Goal: Task Accomplishment & Management: Complete application form

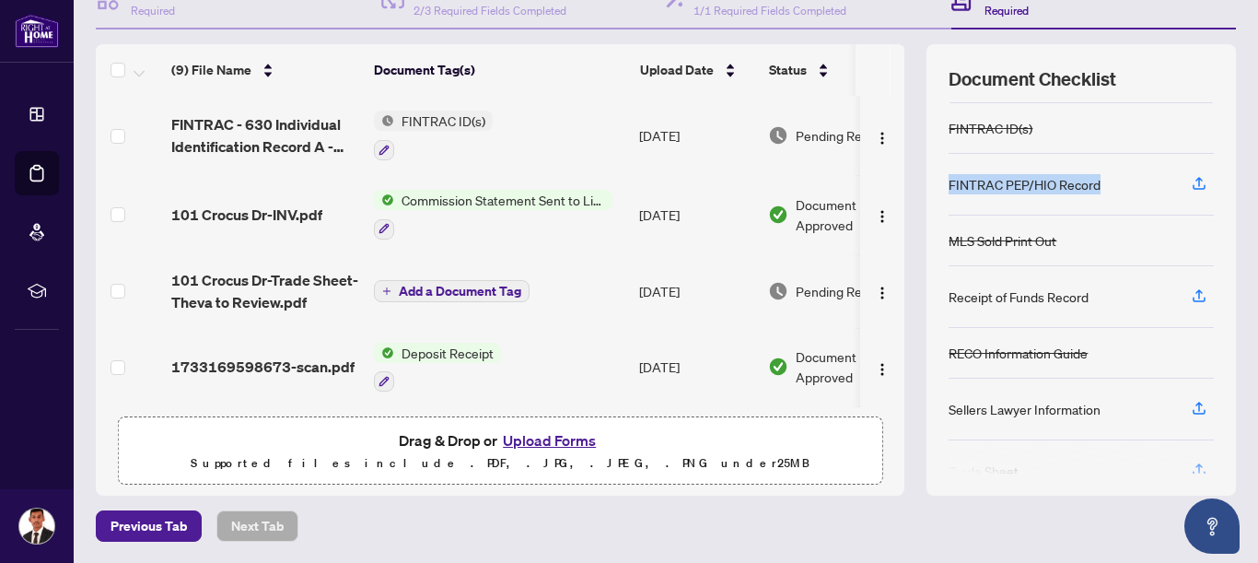
scroll to position [150, 0]
click at [1025, 193] on div "FINTRAC PEP/HIO Record" at bounding box center [1025, 182] width 152 height 20
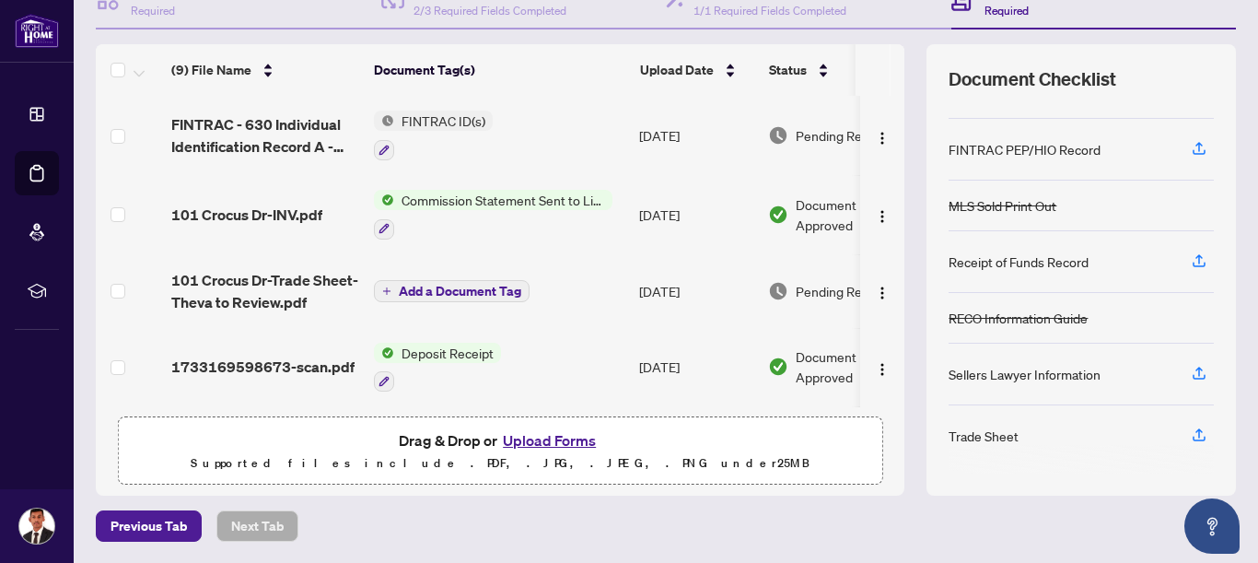
scroll to position [204, 0]
click at [1199, 255] on icon "button" at bounding box center [1199, 258] width 7 height 9
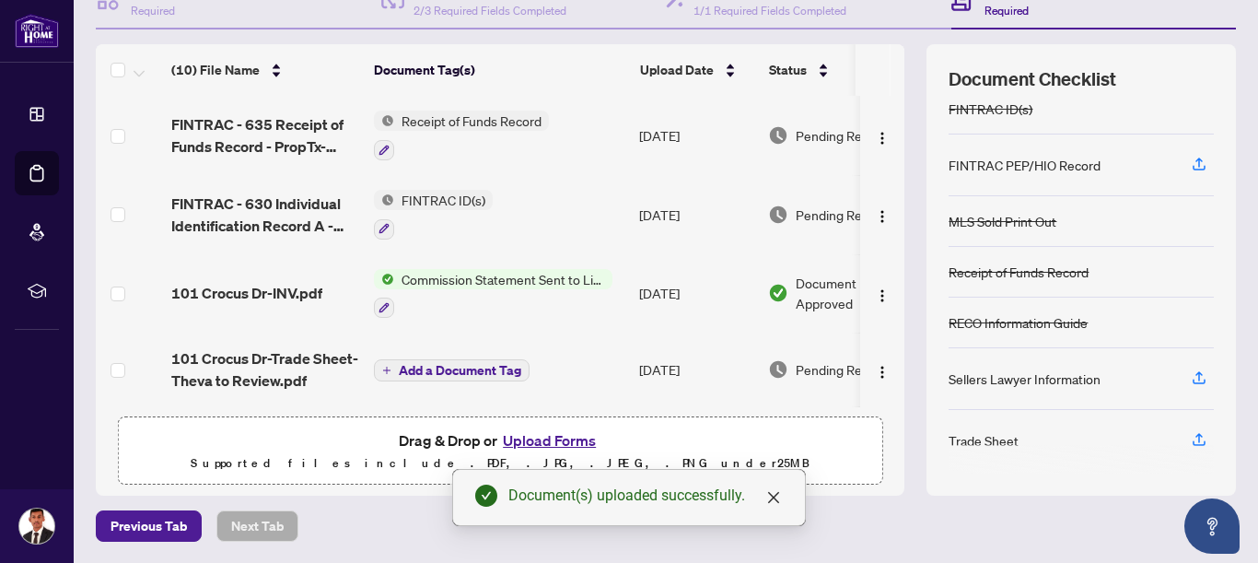
scroll to position [193, 0]
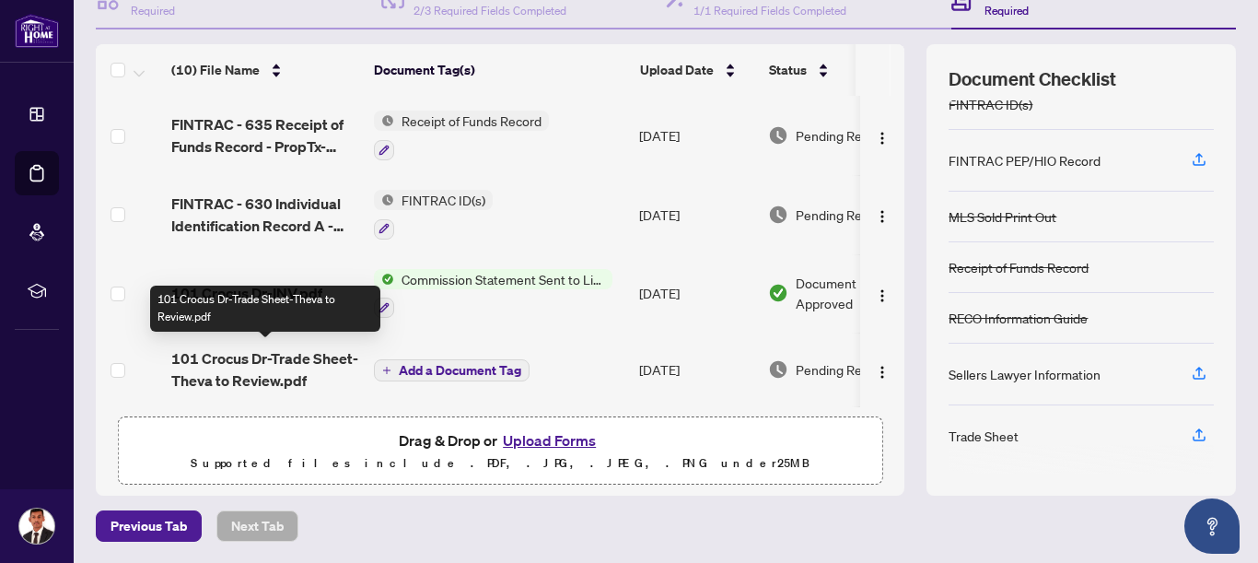
click at [268, 364] on span "101 Crocus Dr-Trade Sheet-Theva to Review.pdf" at bounding box center [265, 369] width 188 height 44
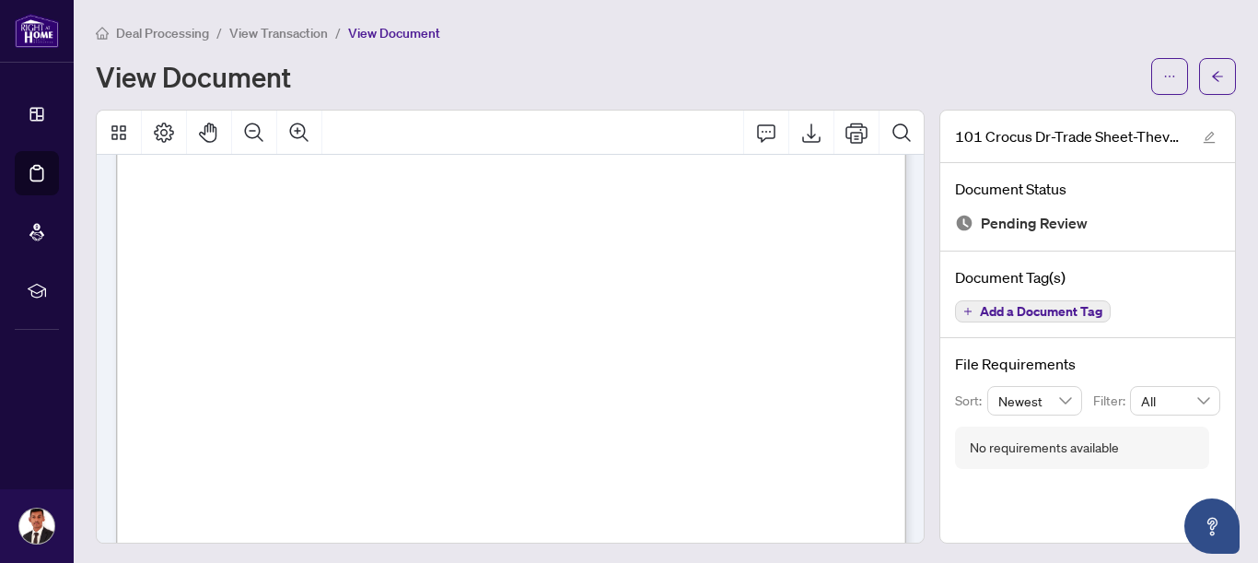
scroll to position [603, 0]
drag, startPoint x: 676, startPoint y: 225, endPoint x: 765, endPoint y: 225, distance: 88.4
click at [765, 225] on span "Signature:_____________________________________________" at bounding box center [735, 229] width 263 height 8
click at [808, 127] on icon "Export" at bounding box center [812, 133] width 22 height 22
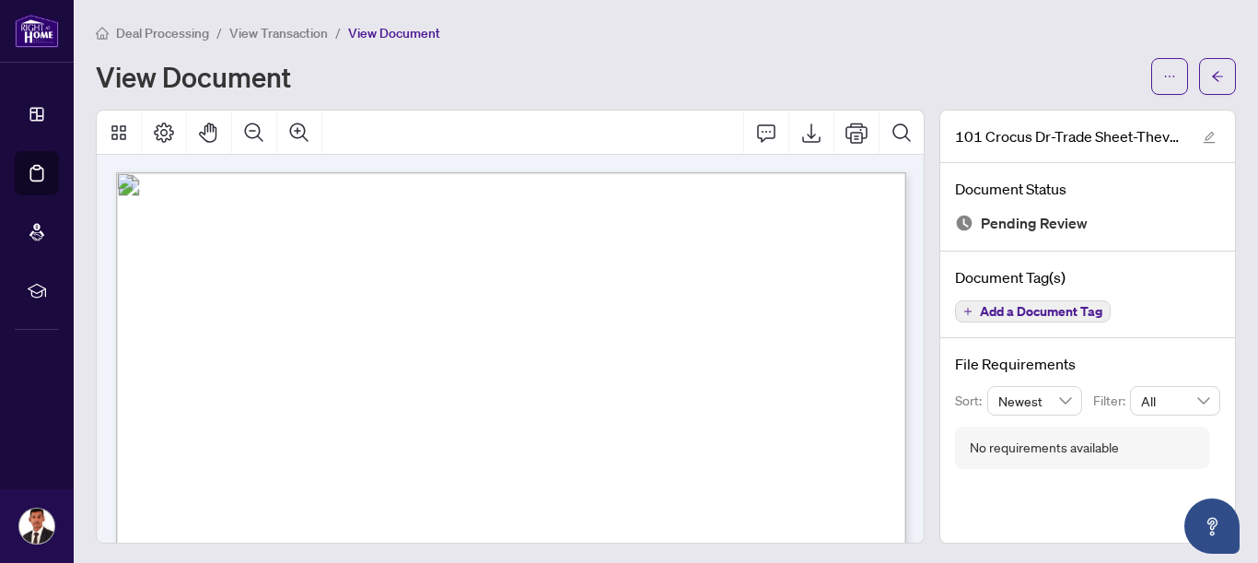
scroll to position [0, 0]
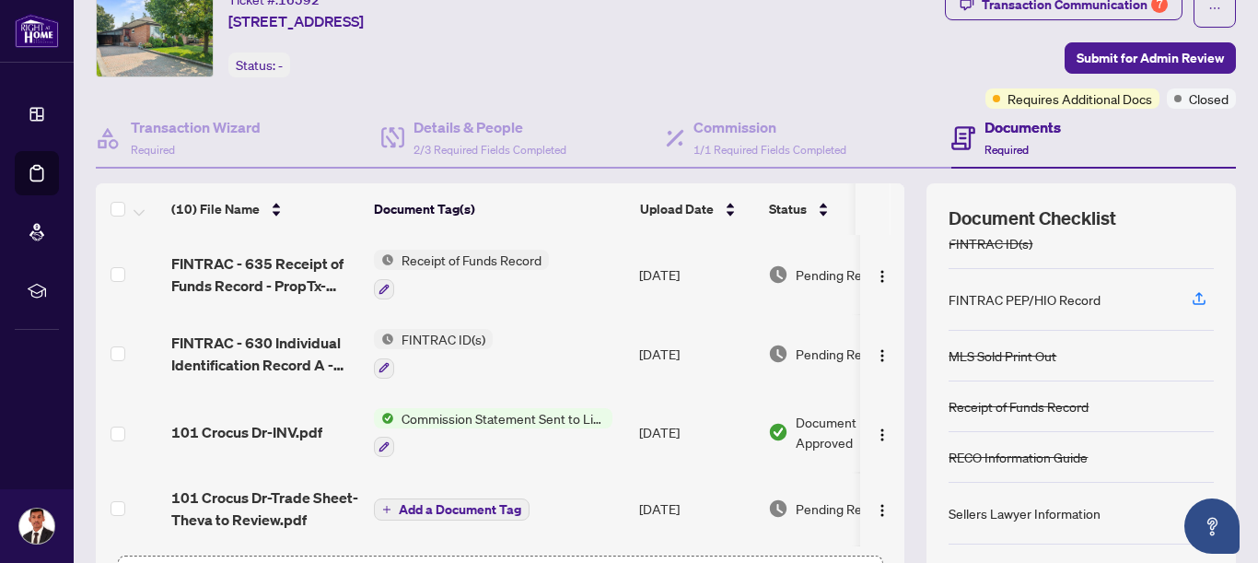
scroll to position [208, 0]
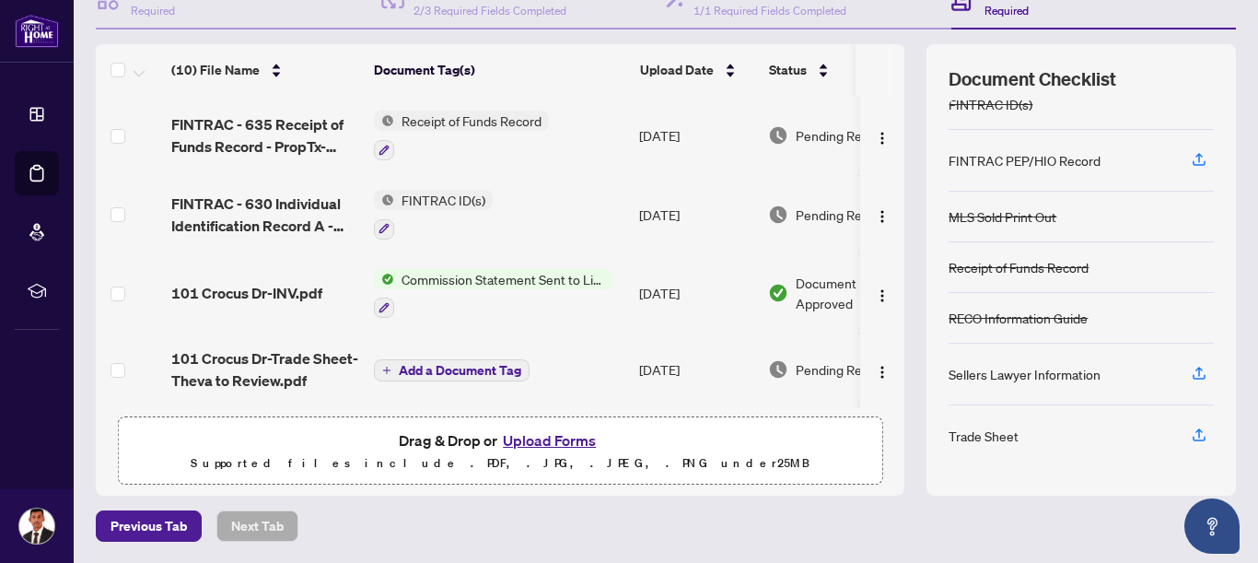
click at [1203, 445] on div at bounding box center [1081, 459] width 265 height 29
click at [1197, 429] on icon "button" at bounding box center [1199, 435] width 17 height 17
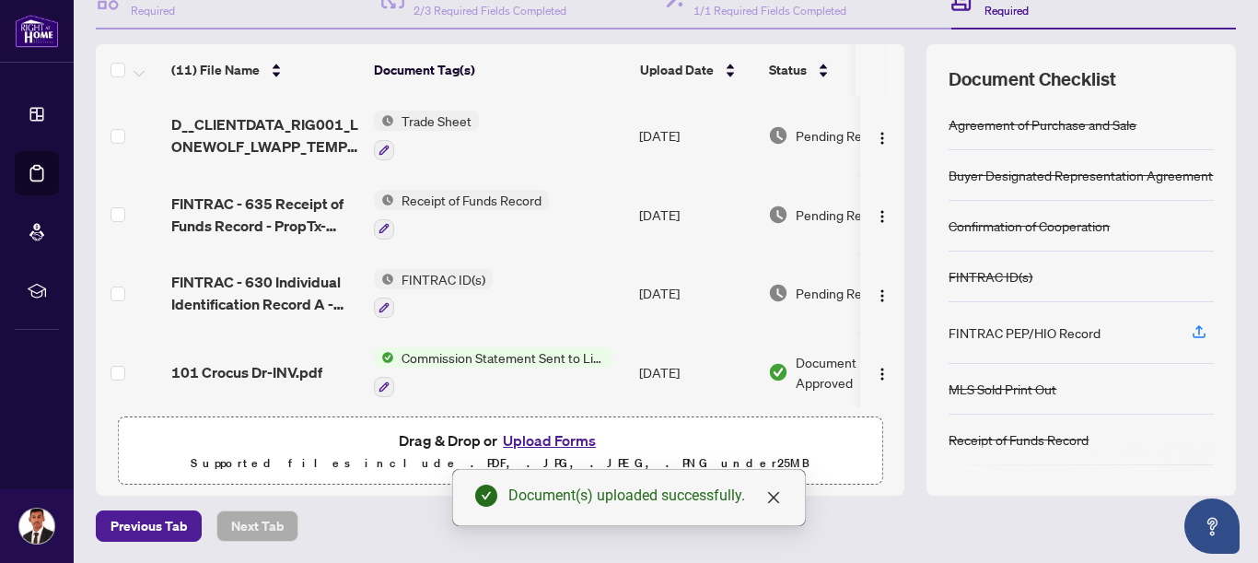
scroll to position [0, 0]
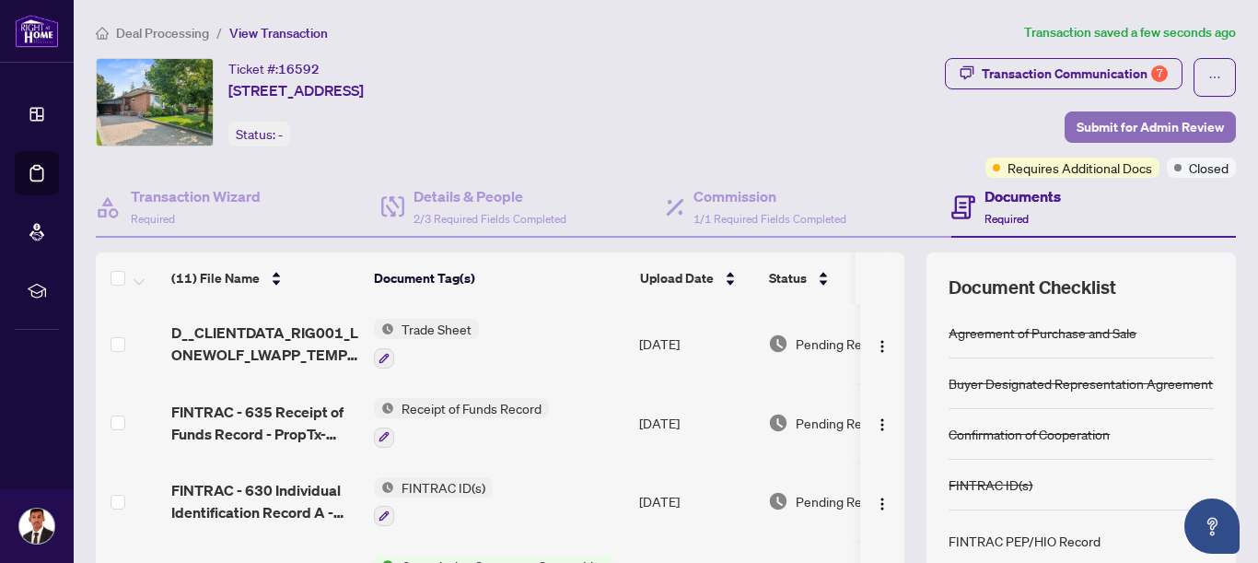
click at [1139, 124] on span "Submit for Admin Review" at bounding box center [1150, 126] width 147 height 29
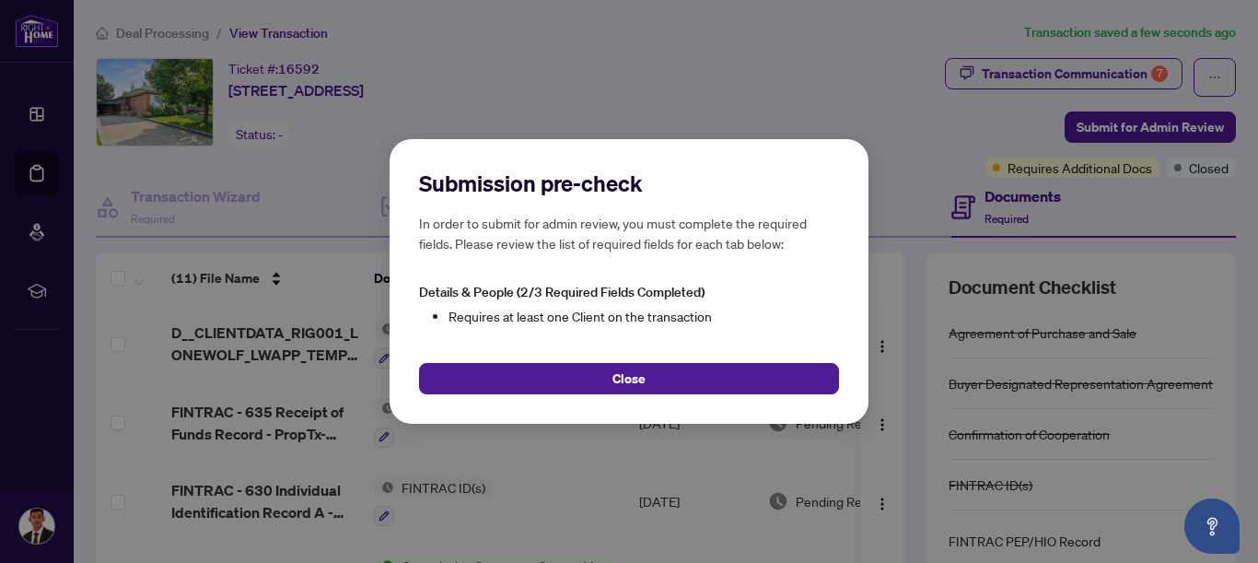
click at [929, 228] on div "Submission pre-check In order to submit for admin review, you must complete the…" at bounding box center [629, 281] width 1258 height 563
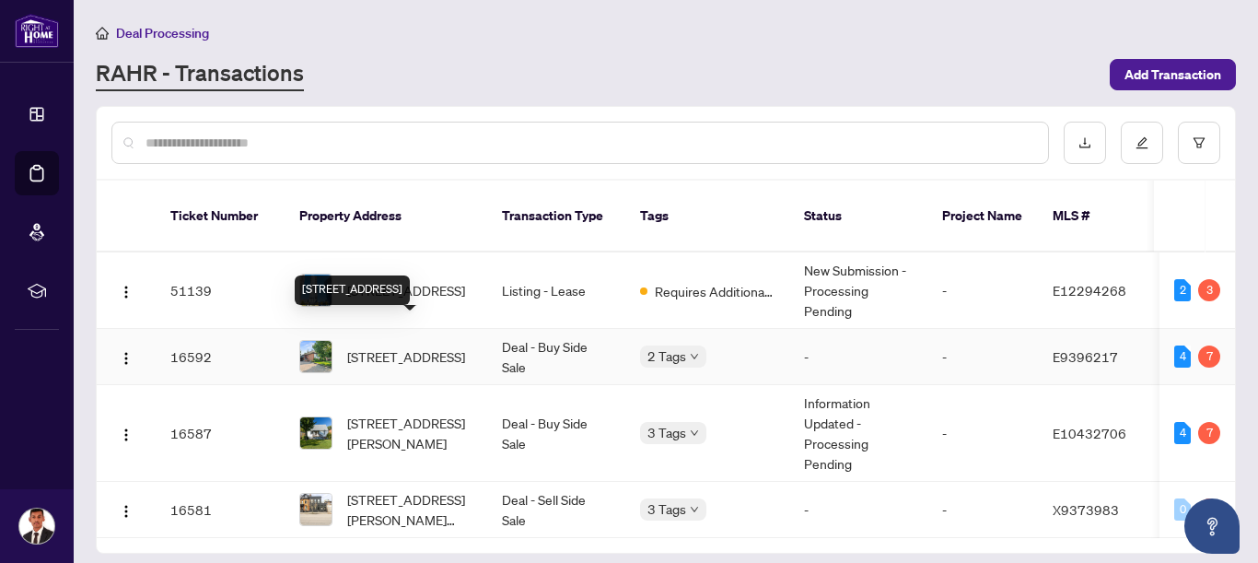
click at [415, 346] on span "[STREET_ADDRESS]" at bounding box center [406, 356] width 118 height 20
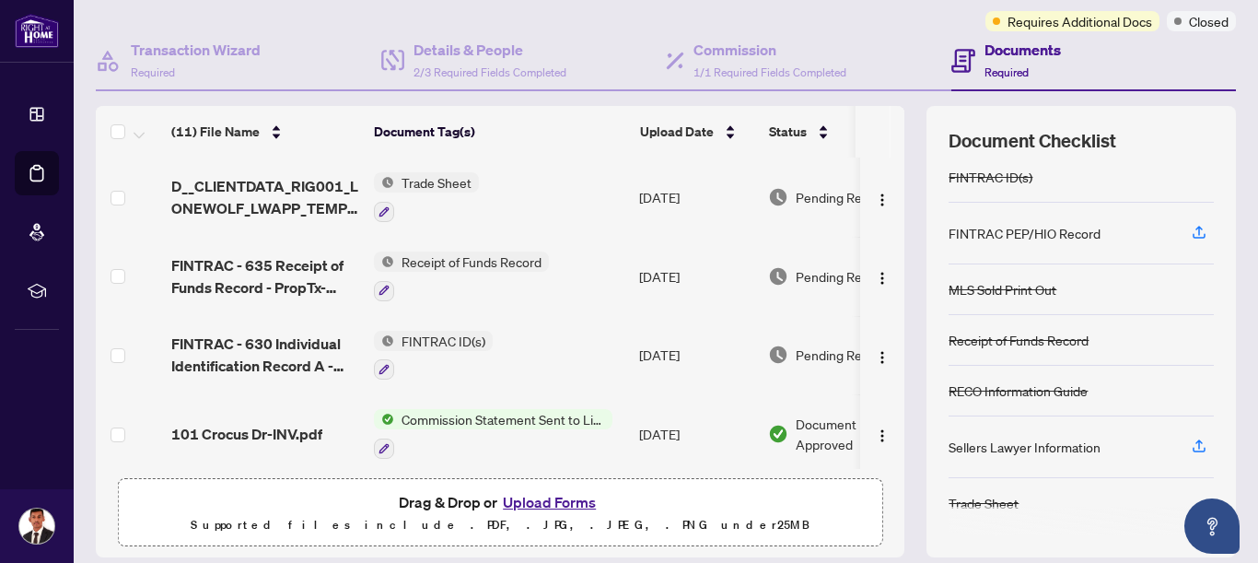
scroll to position [177, 0]
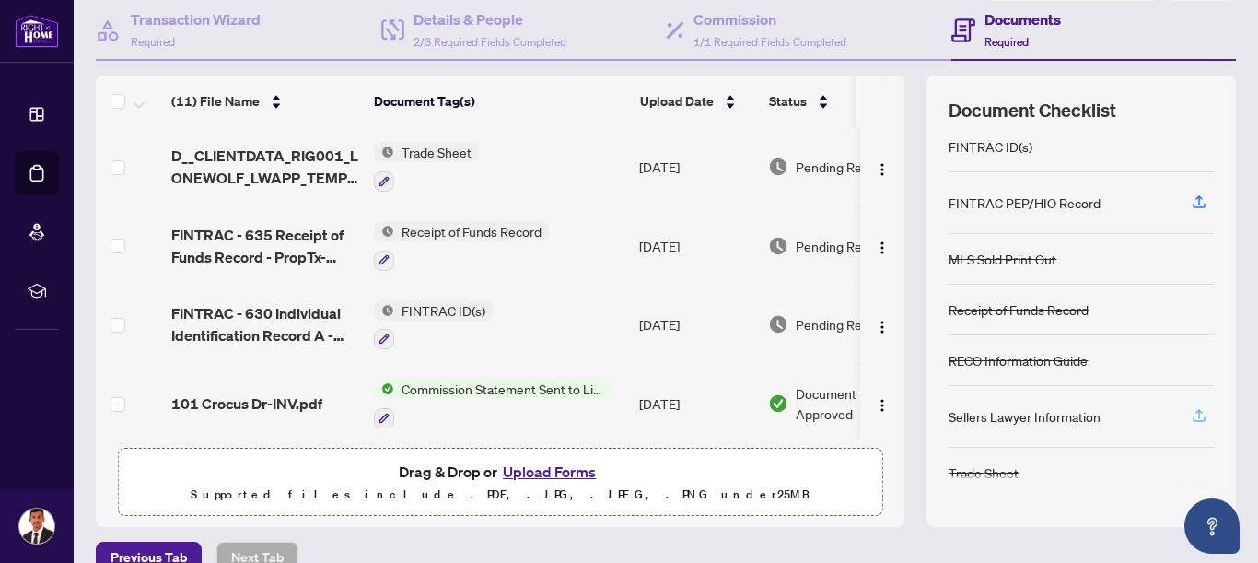
click at [1200, 410] on icon "button" at bounding box center [1199, 413] width 7 height 9
click at [1074, 412] on div "Sellers Lawyer Information" at bounding box center [1025, 416] width 152 height 20
click at [1197, 415] on icon "button" at bounding box center [1199, 415] width 17 height 17
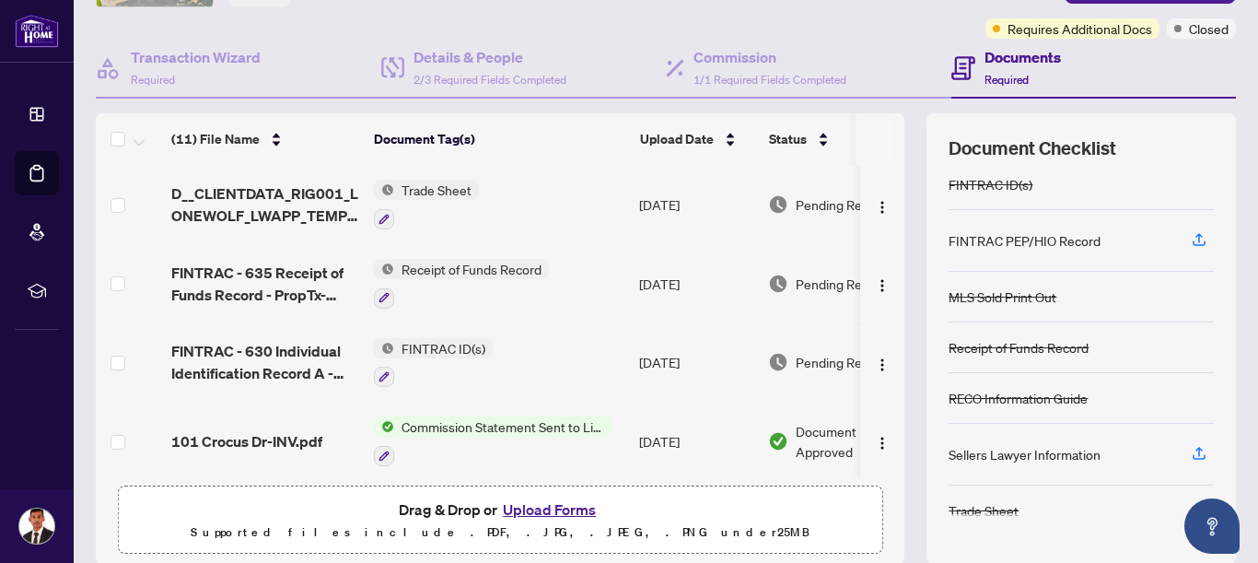
scroll to position [0, 0]
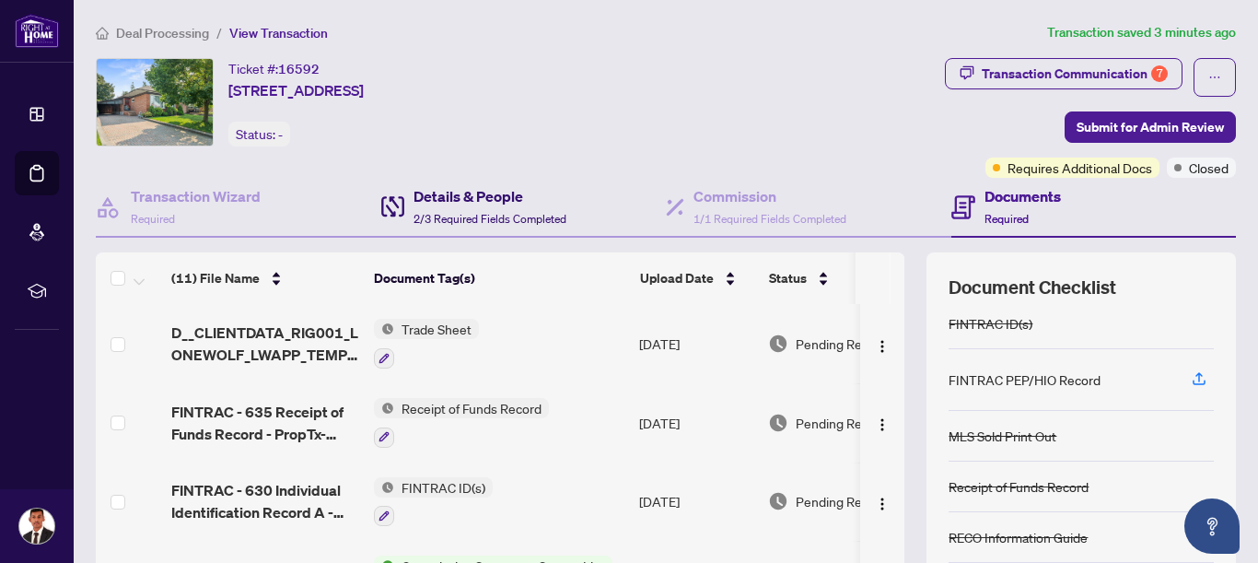
click at [482, 197] on h4 "Details & People" at bounding box center [490, 196] width 153 height 22
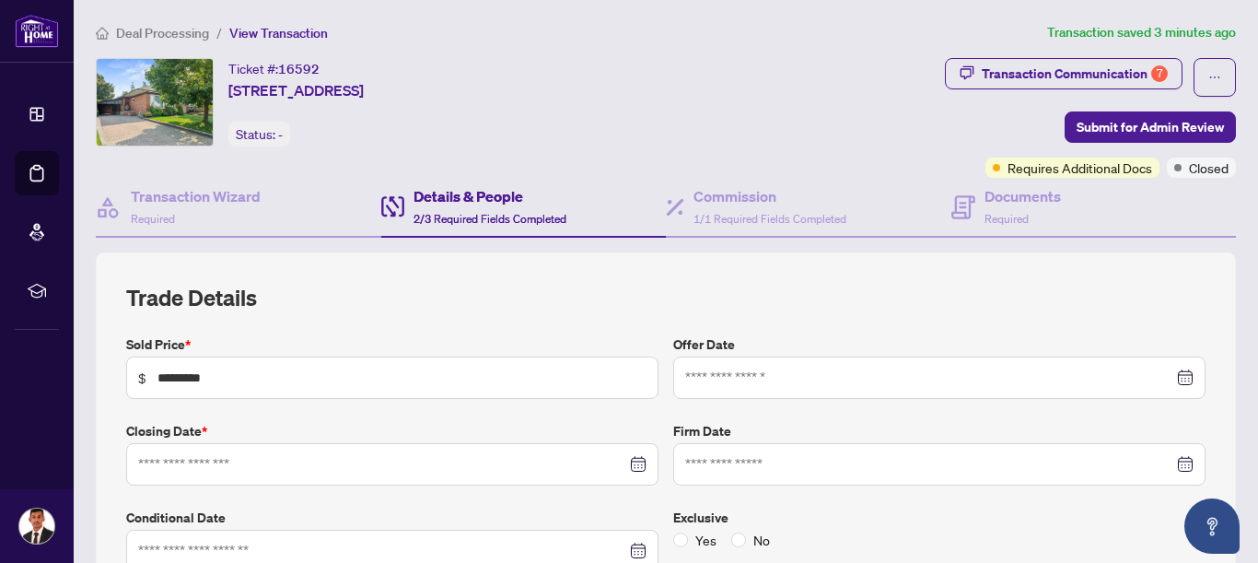
type input "**********"
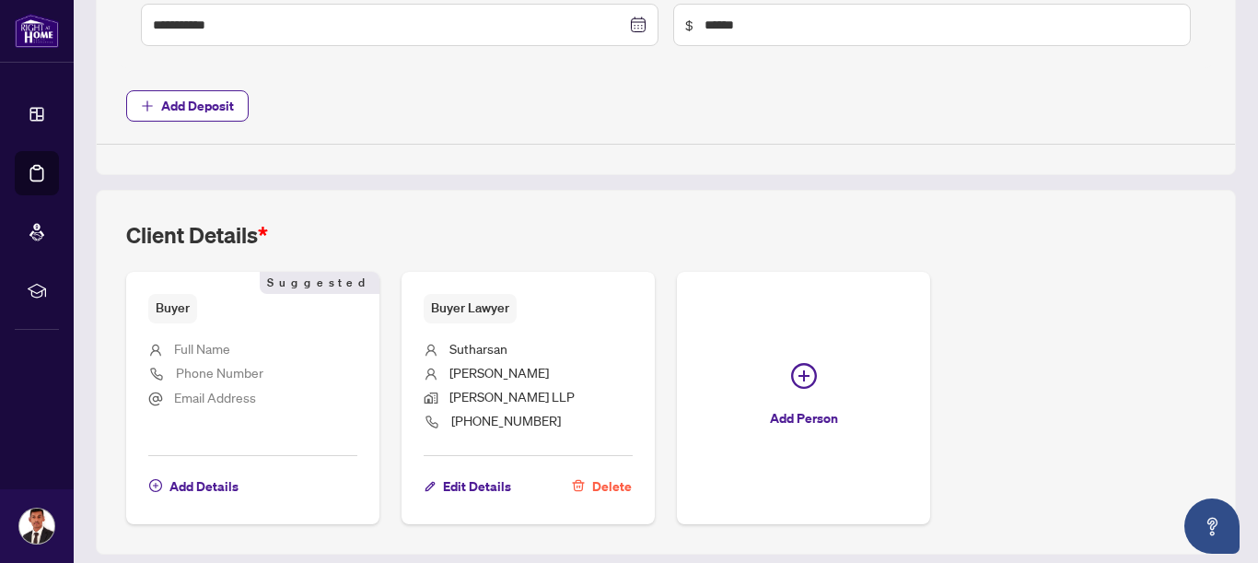
scroll to position [895, 0]
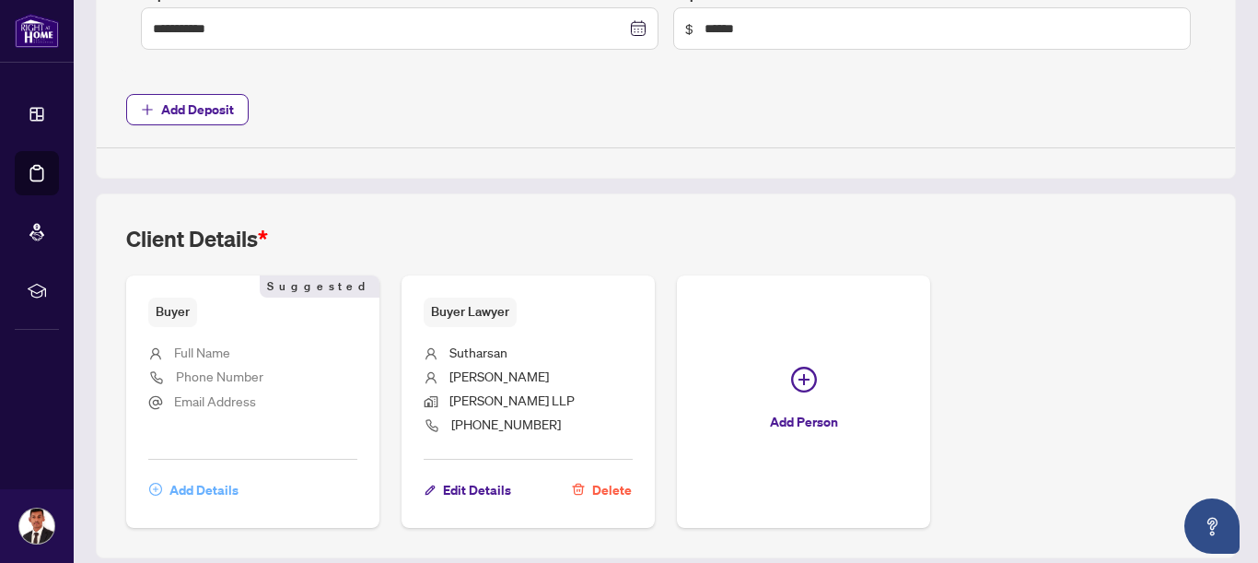
click at [206, 488] on span "Add Details" at bounding box center [204, 489] width 69 height 29
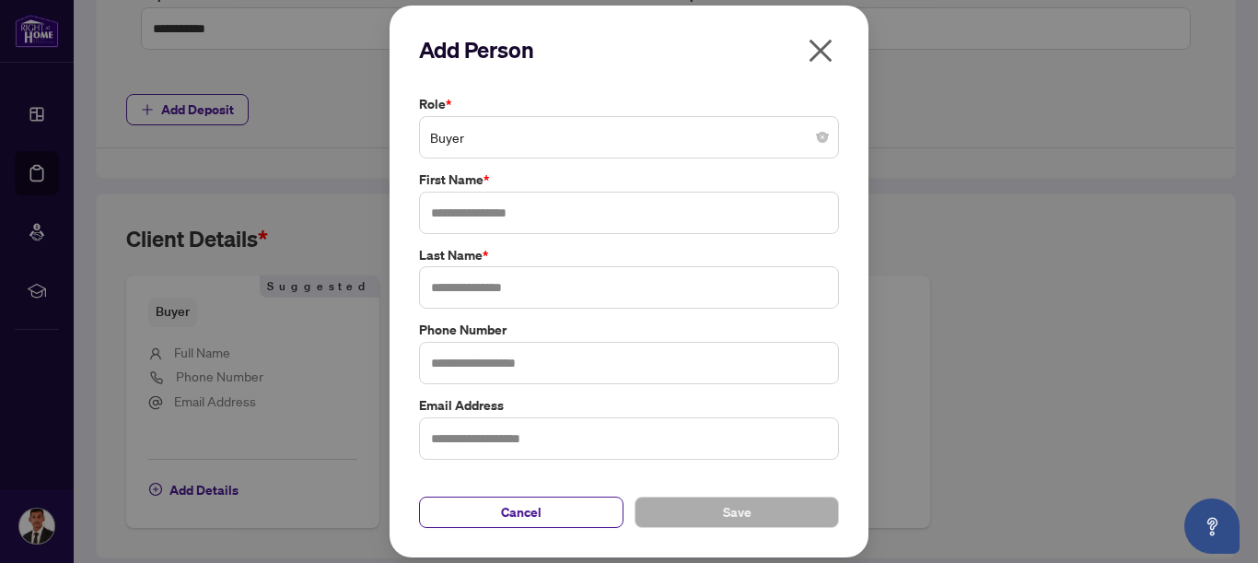
click at [824, 58] on icon "close" at bounding box center [820, 50] width 29 height 29
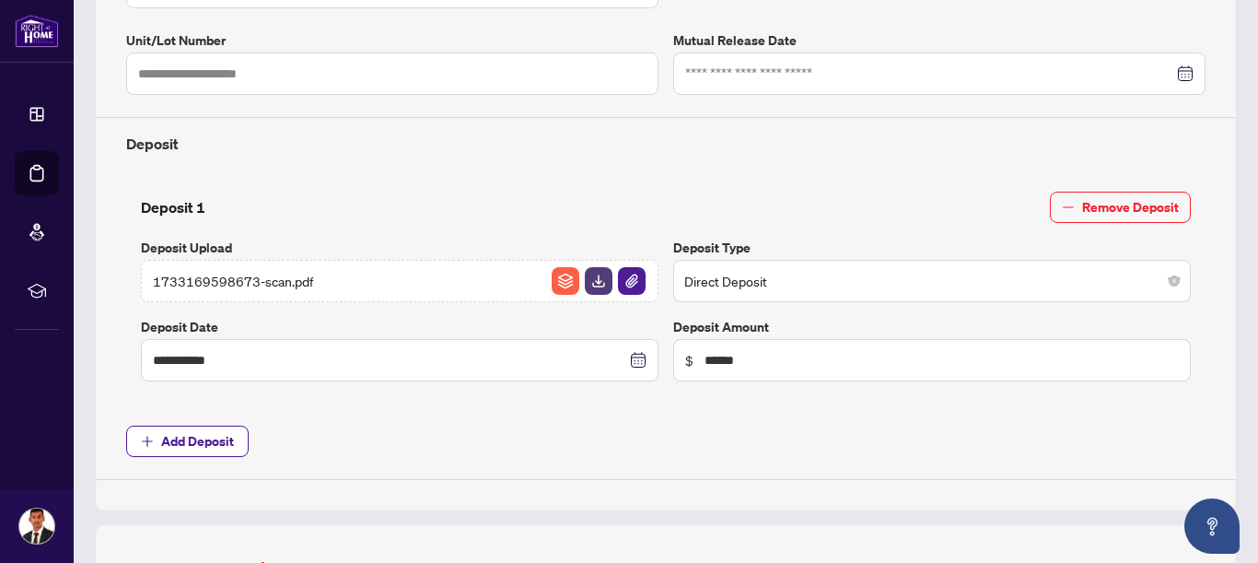
scroll to position [0, 0]
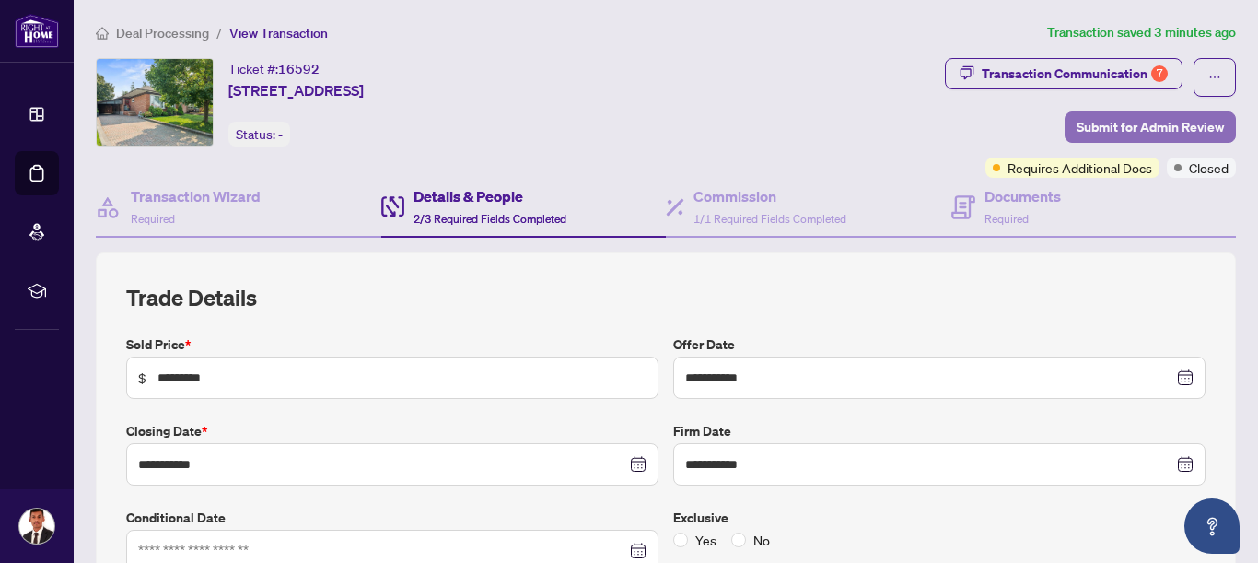
click at [1097, 125] on span "Submit for Admin Review" at bounding box center [1150, 126] width 147 height 29
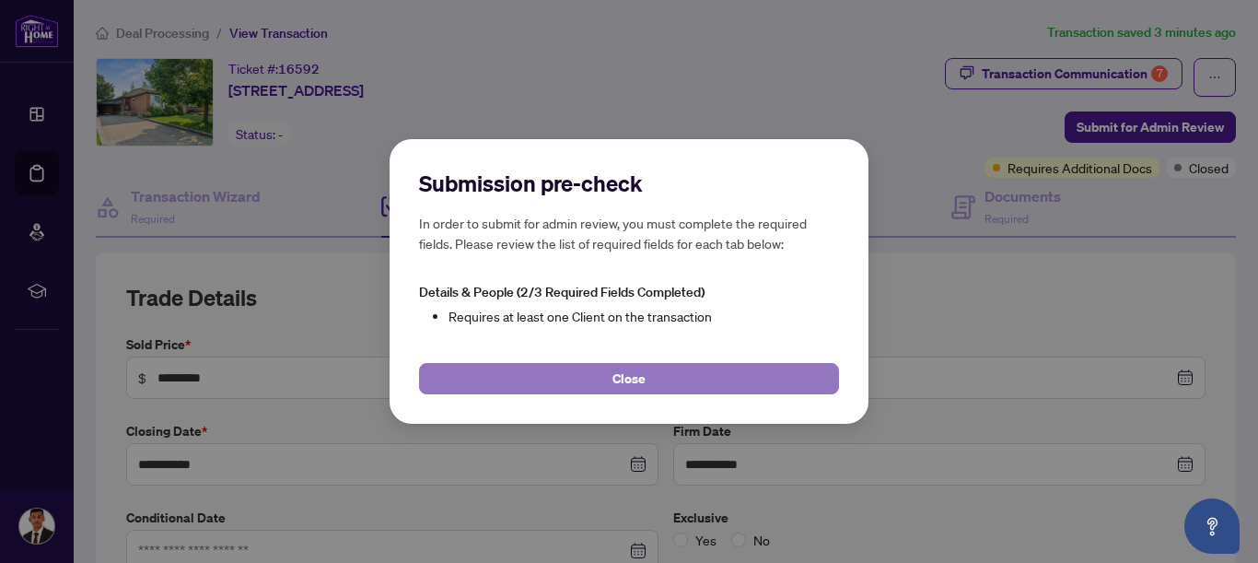
click at [638, 371] on span "Close" at bounding box center [629, 378] width 33 height 29
